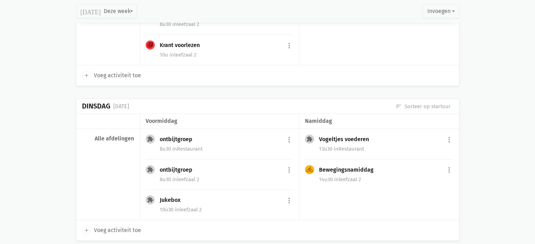
scroll to position [352, 0]
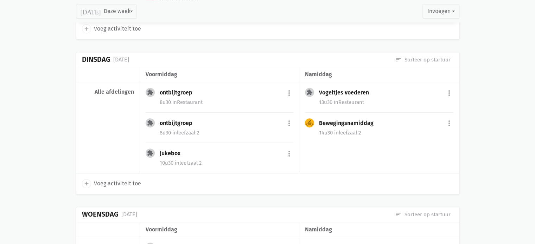
click at [86, 182] on icon "add" at bounding box center [86, 184] width 6 height 6
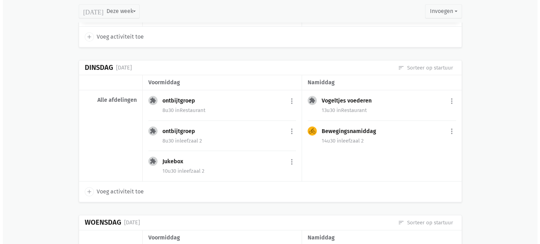
scroll to position [387, 0]
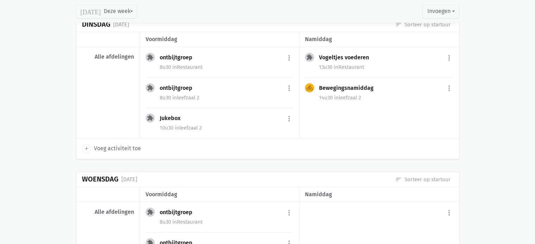
click at [129, 147] on span "Voeg activiteit toe" at bounding box center [117, 148] width 47 height 9
select select "14:00"
select select "15:00"
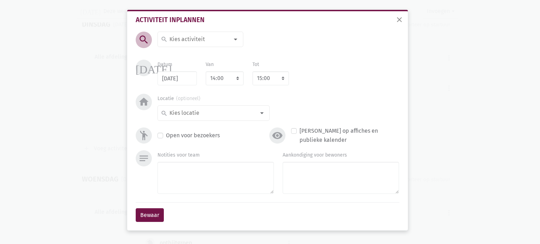
click at [174, 36] on input at bounding box center [198, 39] width 61 height 9
type input "Schoolbingo"
click at [178, 56] on span "Schoolbingo" at bounding box center [180, 54] width 32 height 7
click at [224, 119] on div "search" at bounding box center [214, 113] width 112 height 15
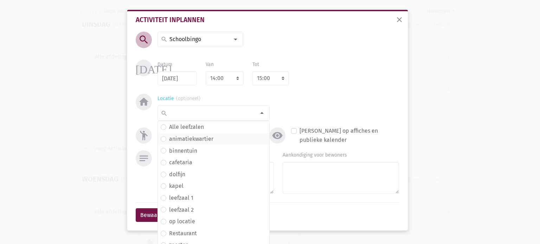
click at [205, 139] on label "animatiekwartier" at bounding box center [191, 139] width 44 height 9
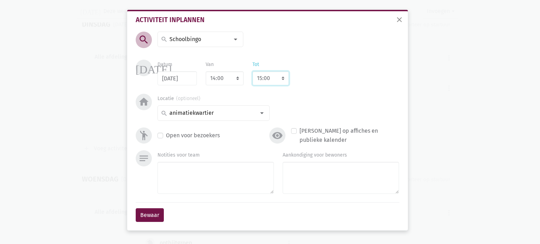
click at [264, 78] on select "8:00 8:15 8:30 8:45 9:00 9:15 9:30 9:45 10:00 10:15 10:30 10:45 11:00 11:15 11:…" at bounding box center [271, 78] width 37 height 14
select select "16:00"
click at [253, 71] on select "8:00 8:15 8:30 8:45 9:00 9:15 9:30 9:45 10:00 10:15 10:30 10:45 11:00 11:15 11:…" at bounding box center [271, 78] width 37 height 14
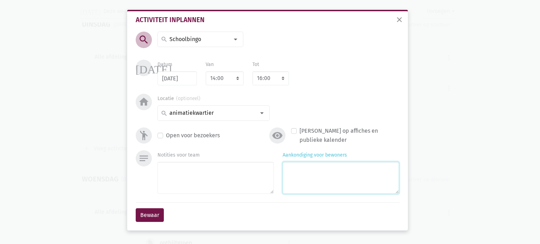
click at [306, 178] on textarea "Aankondiging voor bewoners" at bounding box center [341, 178] width 116 height 32
type textarea "Met Claire"
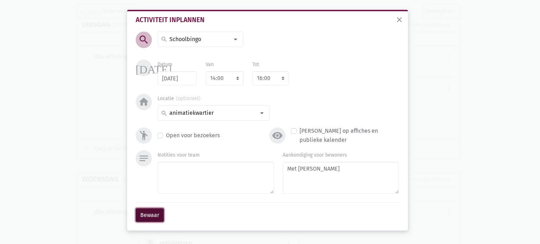
click at [153, 216] on button "Bewaar" at bounding box center [150, 216] width 28 height 14
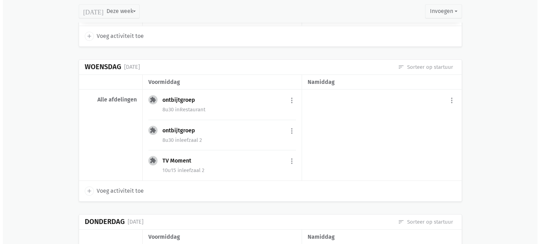
scroll to position [510, 0]
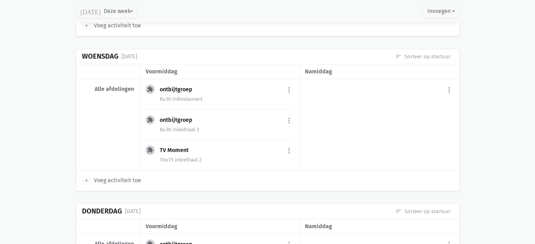
click at [95, 179] on span "Voeg activiteit toe" at bounding box center [117, 180] width 47 height 9
select select "14:00"
select select "15:00"
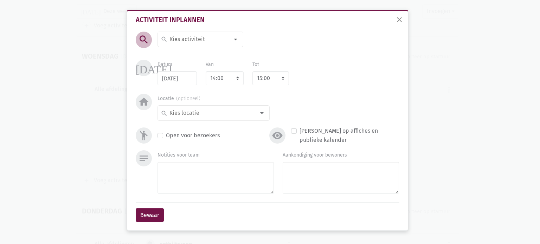
click at [234, 39] on div at bounding box center [236, 39] width 14 height 14
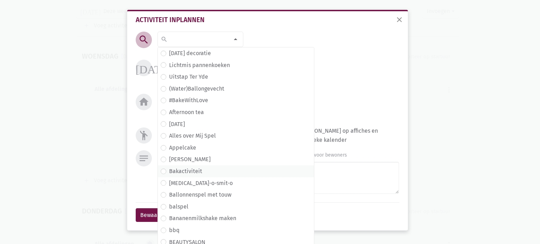
click at [215, 169] on span "Bakactiviteit" at bounding box center [236, 171] width 151 height 9
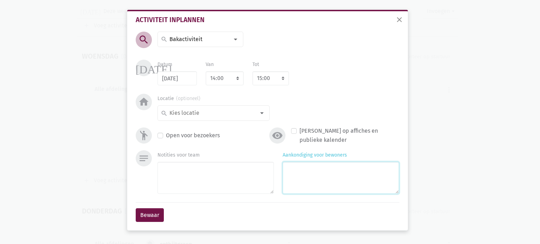
click at [340, 171] on textarea "Aankondiging voor bewoners" at bounding box center [341, 178] width 116 height 32
type textarea "Boterkoekjes"
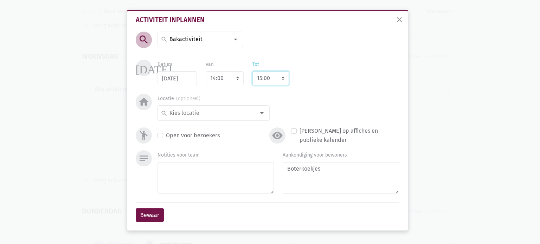
click at [261, 79] on select "8:00 8:15 8:30 8:45 9:00 9:15 9:30 9:45 10:00 10:15 10:30 10:45 11:00 11:15 11:…" at bounding box center [271, 78] width 37 height 14
click at [270, 83] on select "8:00 8:15 8:30 8:45 9:00 9:15 9:30 9:45 10:00 10:15 10:30 10:45 11:00 11:15 11:…" at bounding box center [271, 78] width 37 height 14
select select "16:00"
click at [253, 71] on select "8:00 8:15 8:30 8:45 9:00 9:15 9:30 9:45 10:00 10:15 10:30 10:45 11:00 11:15 11:…" at bounding box center [271, 78] width 37 height 14
click at [189, 116] on input at bounding box center [211, 113] width 87 height 9
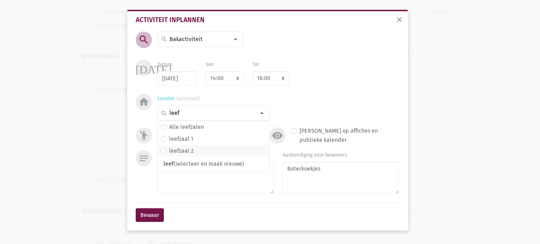
type input "leef"
click at [200, 147] on span "leefzaal 2" at bounding box center [214, 151] width 106 height 9
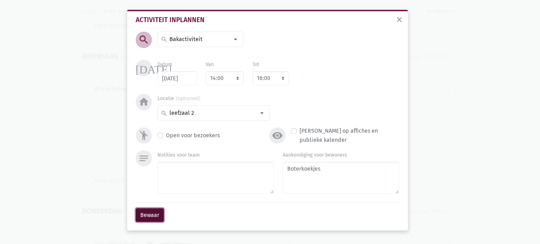
drag, startPoint x: 146, startPoint y: 216, endPoint x: 380, endPoint y: 169, distance: 239.0
click at [380, 169] on form "search search halloween decoratie Lichtmis pannenkoeken Uitstap Ter Yde (Water)…" at bounding box center [268, 130] width 264 height 196
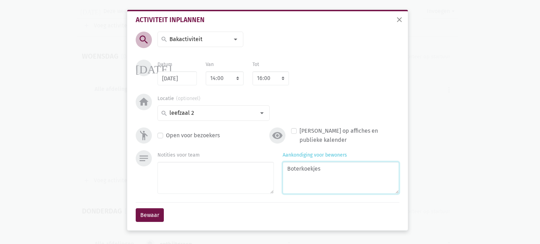
click at [378, 170] on textarea "Boterkoekjes" at bounding box center [341, 178] width 116 height 32
type textarea "Boterkoekjes met Claire"
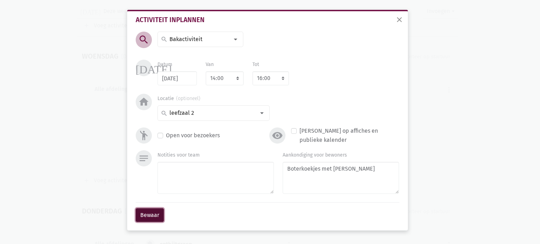
click at [144, 211] on button "Bewaar" at bounding box center [150, 216] width 28 height 14
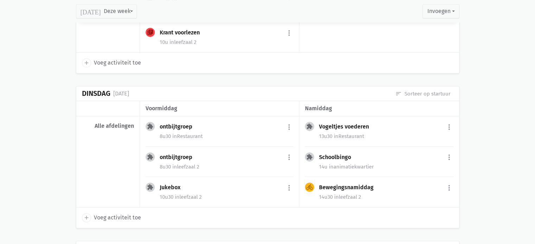
scroll to position [313, 0]
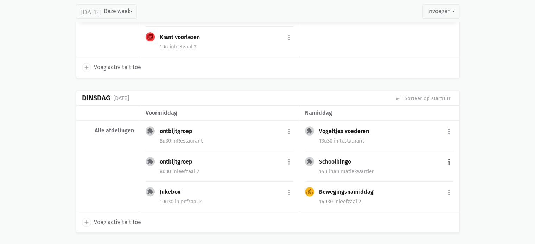
click at [451, 161] on button "more_vert" at bounding box center [449, 162] width 8 height 13
click at [431, 177] on link "edit Bewerk" at bounding box center [426, 178] width 72 height 12
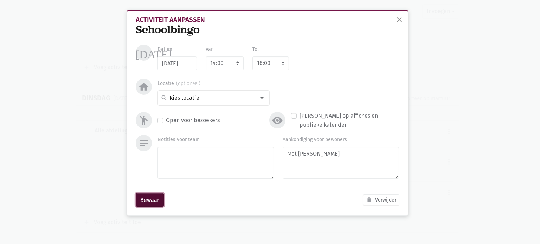
click at [145, 200] on button "Bewaar" at bounding box center [150, 200] width 28 height 14
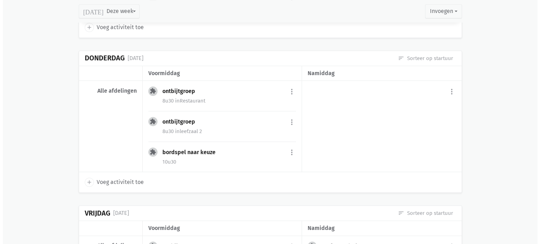
scroll to position [665, 0]
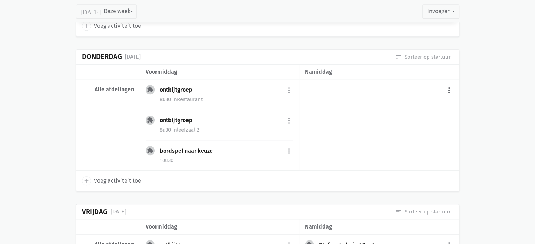
click at [450, 90] on button "more_vert" at bounding box center [449, 90] width 8 height 13
click at [449, 87] on button "more_vert" at bounding box center [449, 90] width 8 height 13
click at [447, 90] on button "more_vert" at bounding box center [449, 90] width 8 height 13
click at [426, 109] on link "add Voeg activiteit toe" at bounding box center [419, 108] width 69 height 12
select select "14:00"
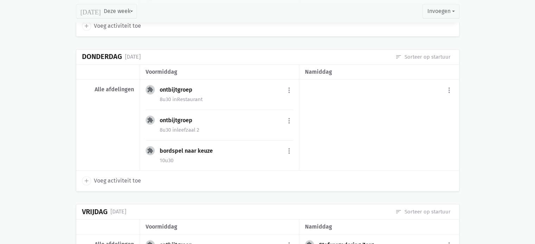
select select "15:00"
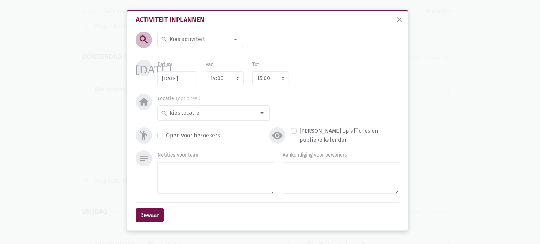
drag, startPoint x: 192, startPoint y: 40, endPoint x: 196, endPoint y: 41, distance: 3.7
click at [194, 40] on input at bounding box center [198, 39] width 61 height 9
type input "schoolspel"
click at [184, 53] on span "schoolspel" at bounding box center [178, 54] width 28 height 7
click at [262, 79] on select "8:00 8:15 8:30 8:45 9:00 9:15 9:30 9:45 10:00 10:15 10:30 10:45 11:00 11:15 11:…" at bounding box center [271, 78] width 37 height 14
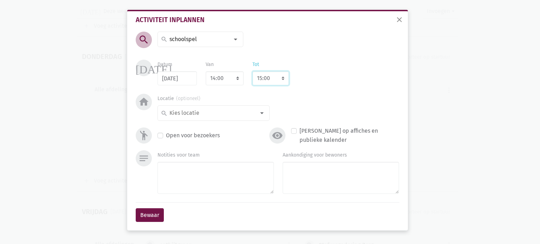
select select "16:00"
click at [253, 71] on select "8:00 8:15 8:30 8:45 9:00 9:15 9:30 9:45 10:00 10:15 10:30 10:45 11:00 11:15 11:…" at bounding box center [271, 78] width 37 height 14
click at [221, 111] on input at bounding box center [211, 113] width 87 height 9
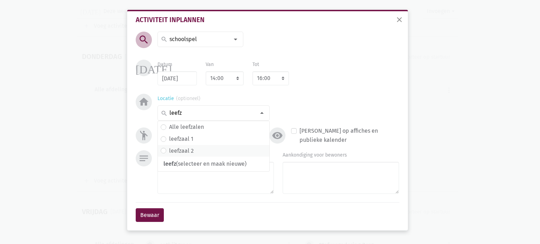
type input "leefz"
click at [192, 152] on label "leefzaal 2" at bounding box center [181, 151] width 25 height 9
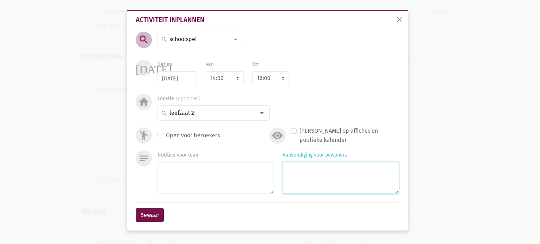
click at [309, 170] on textarea "Aankondiging voor bewoners" at bounding box center [341, 178] width 116 height 32
type textarea "Met Claire"
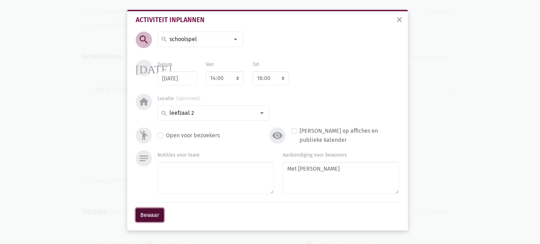
click at [148, 217] on button "Bewaar" at bounding box center [150, 216] width 28 height 14
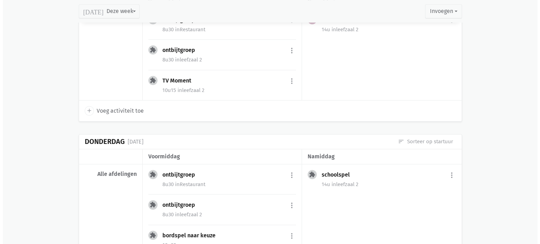
scroll to position [522, 0]
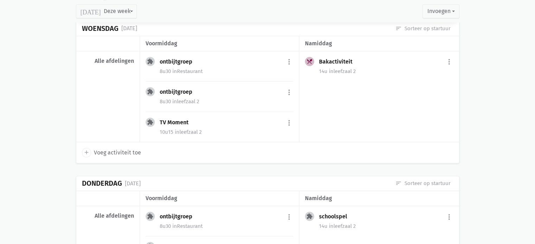
click at [100, 148] on span "Voeg activiteit toe" at bounding box center [117, 152] width 47 height 9
select select "14:00"
select select "15:00"
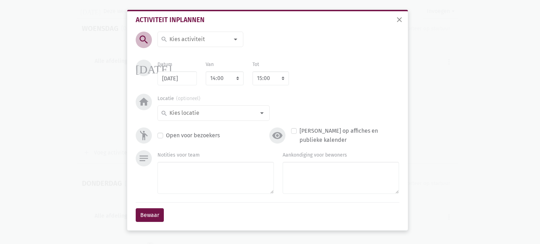
click at [236, 38] on div at bounding box center [236, 39] width 14 height 14
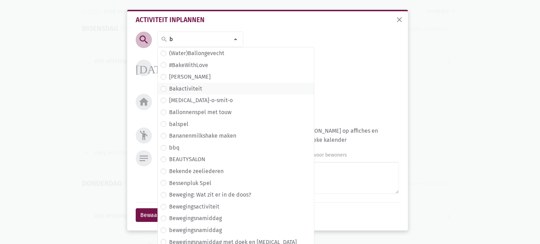
type input "b"
click at [192, 94] on span "Bakactiviteit" at bounding box center [236, 89] width 156 height 12
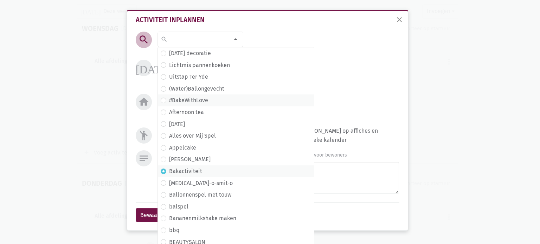
scroll to position [40, 0]
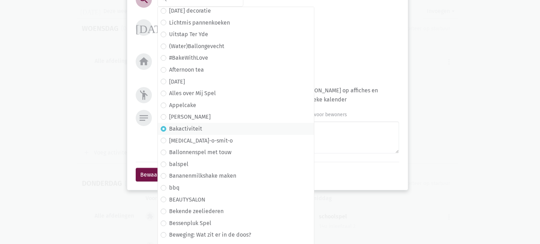
click at [489, 106] on div "close Activiteit inplannen search search halloween decoratie Lichtmis pannenkoe…" at bounding box center [270, 122] width 540 height 244
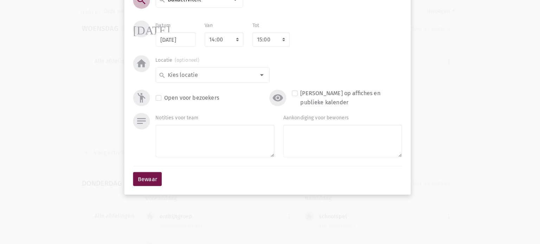
scroll to position [0, 0]
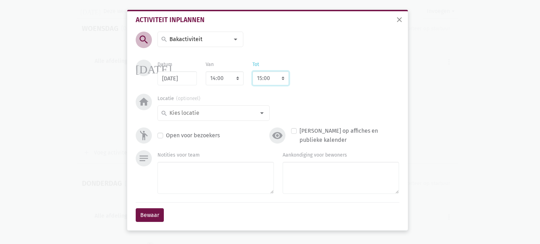
click at [275, 80] on select "8:00 8:15 8:30 8:45 9:00 9:15 9:30 9:45 10:00 10:15 10:30 10:45 11:00 11:15 11:…" at bounding box center [271, 78] width 37 height 14
click at [230, 79] on select "7:00 7:15 7:30 7:45 8:00 8:15 8:30 8:45 9:00 9:15 9:30 9:45 10:00 10:15 10:30 1…" at bounding box center [225, 78] width 38 height 14
select select "14:30"
click at [206, 71] on select "7:00 7:15 7:30 7:45 8:00 8:15 8:30 8:45 9:00 9:15 9:30 9:45 10:00 10:15 10:30 1…" at bounding box center [225, 78] width 38 height 14
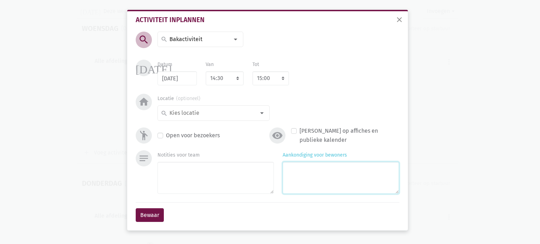
click at [297, 163] on textarea "Aankondiging voor bewoners" at bounding box center [341, 178] width 116 height 32
type textarea "Met Linda"
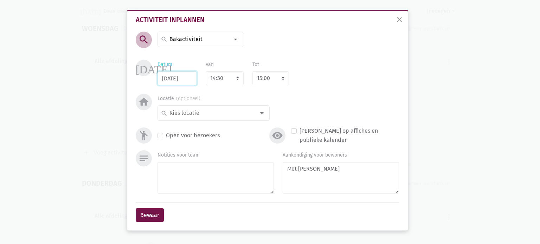
click at [191, 79] on input "03/09/2025" at bounding box center [177, 78] width 39 height 14
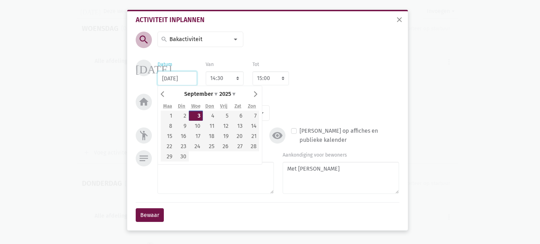
click at [189, 83] on input "03/09/2025" at bounding box center [177, 78] width 39 height 14
click at [265, 78] on select "8:00 8:15 8:30 8:45 9:00 9:15 9:30 9:45 10:00 10:15 10:30 10:45 11:00 11:15 11:…" at bounding box center [271, 78] width 37 height 14
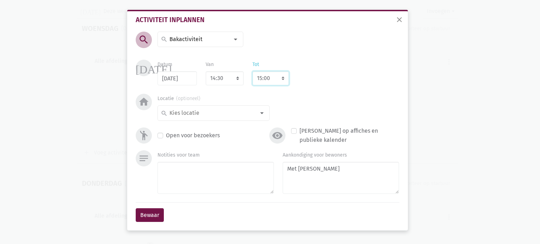
select select "16:00"
click at [253, 71] on select "8:00 8:15 8:30 8:45 9:00 9:15 9:30 9:45 10:00 10:15 10:30 10:45 11:00 11:15 11:…" at bounding box center [271, 78] width 37 height 14
click at [263, 114] on div at bounding box center [262, 113] width 14 height 14
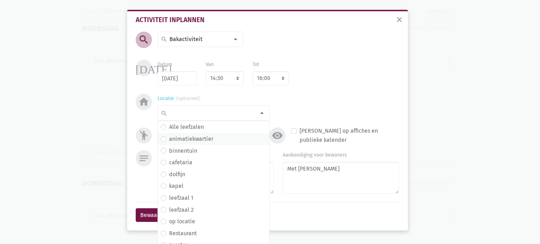
click at [187, 138] on label "animatiekwartier" at bounding box center [191, 139] width 44 height 9
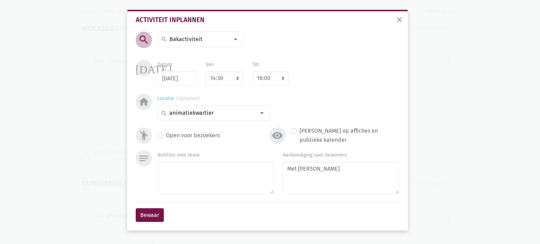
click at [265, 111] on div at bounding box center [262, 113] width 14 height 14
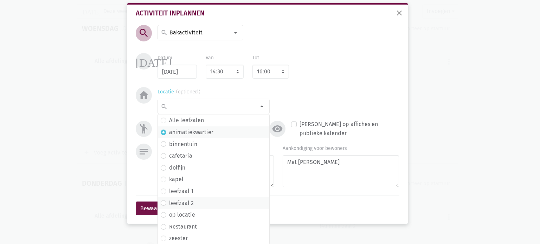
scroll to position [7, 0]
click at [190, 228] on label "Restaurant" at bounding box center [183, 226] width 28 height 9
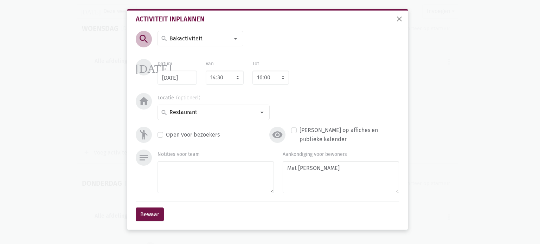
scroll to position [0, 0]
click at [267, 114] on div at bounding box center [262, 113] width 14 height 14
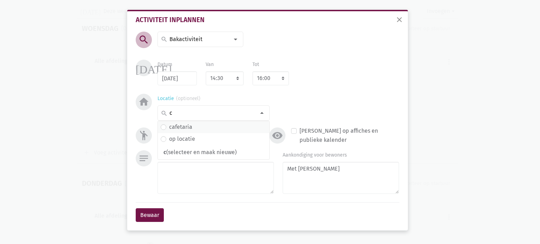
type input "c"
click at [206, 132] on span "cafetaria" at bounding box center [214, 127] width 112 height 12
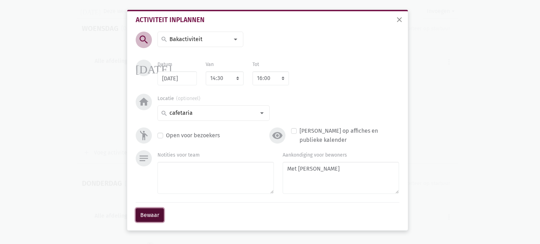
click at [160, 215] on button "Bewaar" at bounding box center [150, 216] width 28 height 14
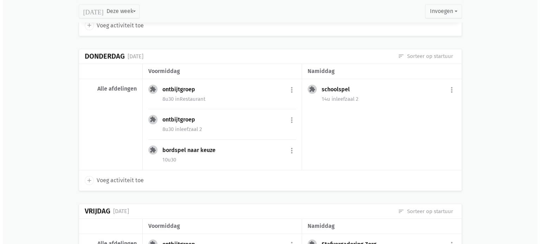
scroll to position [684, 0]
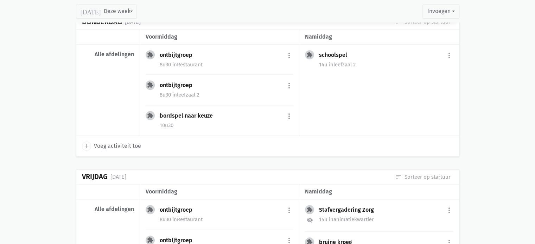
click at [87, 143] on icon "add" at bounding box center [86, 146] width 6 height 6
select select "14:00"
select select "15:00"
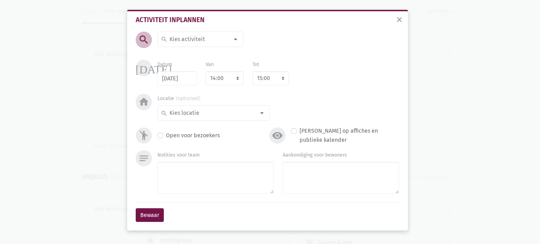
click at [200, 39] on input at bounding box center [198, 39] width 61 height 9
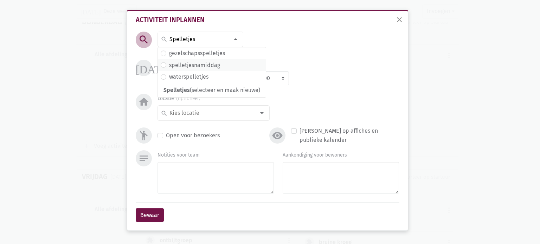
type input "Spelletjes"
click at [210, 66] on label "spelletjesnamiddag" at bounding box center [194, 65] width 51 height 9
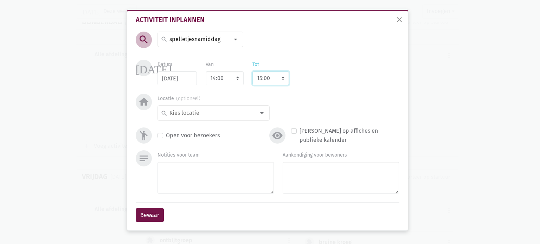
click at [269, 78] on select "8:00 8:15 8:30 8:45 9:00 9:15 9:30 9:45 10:00 10:15 10:30 10:45 11:00 11:15 11:…" at bounding box center [271, 78] width 37 height 14
click at [235, 78] on select "7:00 7:15 7:30 7:45 8:00 8:15 8:30 8:45 9:00 9:15 9:30 9:45 10:00 10:15 10:30 1…" at bounding box center [225, 78] width 38 height 14
select select "14:15"
click at [206, 71] on select "7:00 7:15 7:30 7:45 8:00 8:15 8:30 8:45 9:00 9:15 9:30 9:45 10:00 10:15 10:30 1…" at bounding box center [225, 78] width 38 height 14
click at [281, 77] on select "8:00 8:15 8:30 8:45 9:00 9:15 9:30 9:45 10:00 10:15 10:30 10:45 11:00 11:15 11:…" at bounding box center [271, 78] width 37 height 14
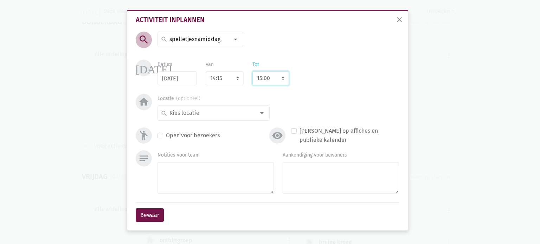
select select "16:00"
click at [253, 71] on select "8:00 8:15 8:30 8:45 9:00 9:15 9:30 9:45 10:00 10:15 10:30 10:45 11:00 11:15 11:…" at bounding box center [271, 78] width 37 height 14
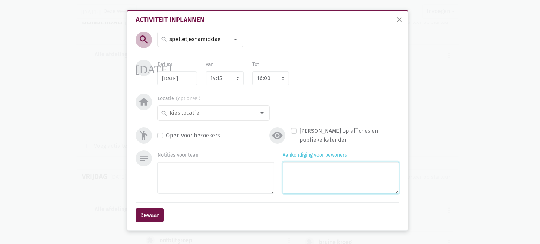
click at [319, 167] on textarea "Aankondiging voor bewoners" at bounding box center [341, 178] width 116 height 32
type textarea "Met Marlies"
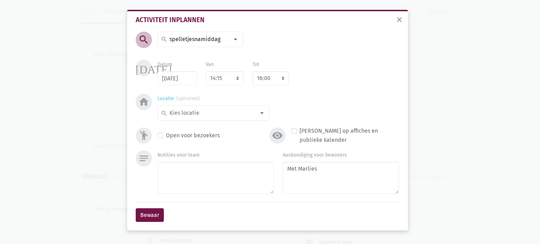
click at [258, 116] on div at bounding box center [262, 113] width 14 height 14
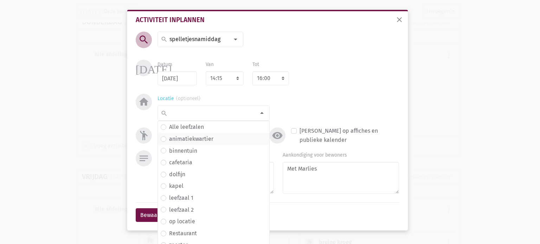
click at [218, 138] on span "animatiekwartier" at bounding box center [214, 139] width 106 height 9
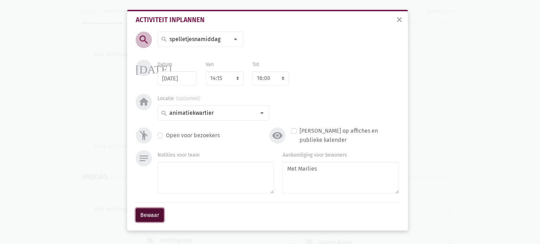
click at [160, 215] on button "Bewaar" at bounding box center [150, 216] width 28 height 14
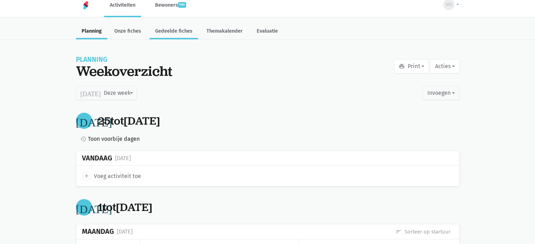
scroll to position [0, 0]
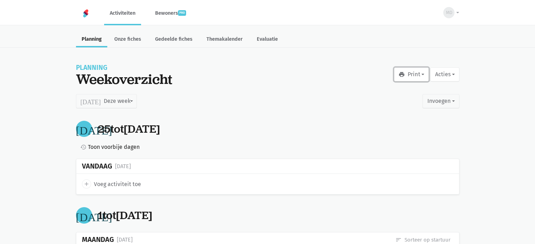
click at [414, 73] on button "print Print" at bounding box center [411, 75] width 35 height 14
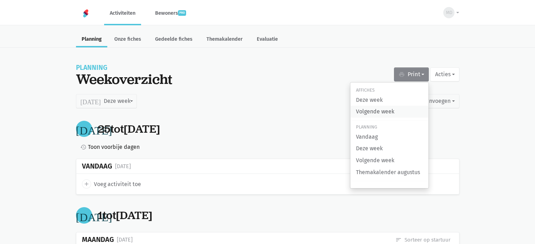
click at [385, 111] on link "Volgende week" at bounding box center [389, 112] width 78 height 12
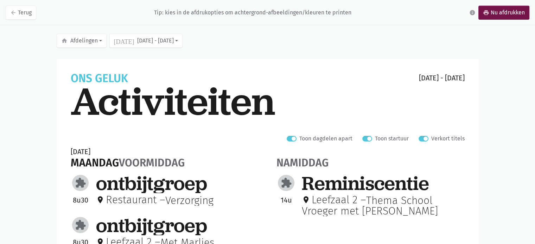
click at [431, 138] on label "Verkort titels" at bounding box center [447, 138] width 33 height 9
click at [423, 138] on input "Verkort titels" at bounding box center [422, 137] width 6 height 7
checkbox input "false"
click at [491, 11] on link "print Nu afdrukken" at bounding box center [503, 13] width 51 height 14
